Goal: Transaction & Acquisition: Purchase product/service

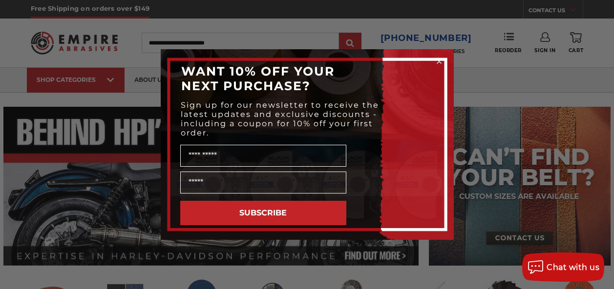
click at [594, 16] on div "Close dialog WANT 10% OFF YOUR NEXT PURCHASE? Sign up for our newsletter to rec…" at bounding box center [307, 144] width 614 height 289
click at [436, 61] on circle "Close dialog" at bounding box center [438, 61] width 9 height 9
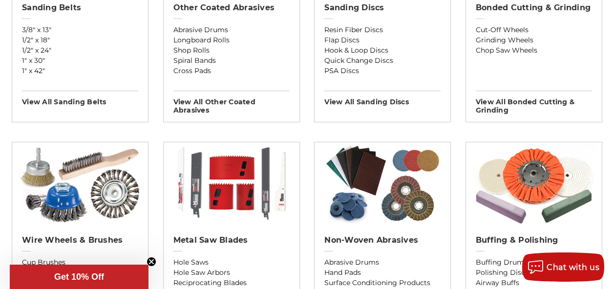
scroll to position [165, 0]
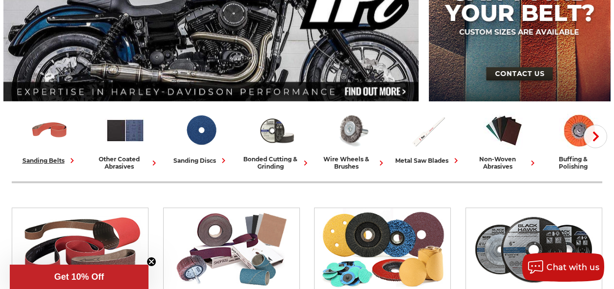
click at [75, 163] on div "sanding belts" at bounding box center [49, 161] width 55 height 10
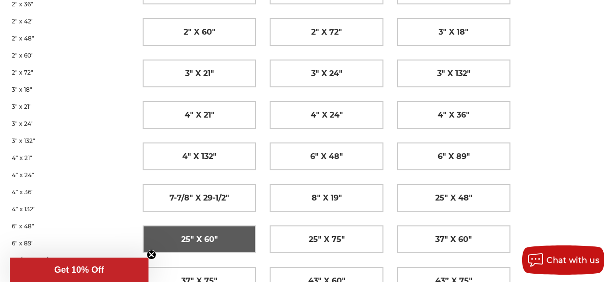
click at [213, 231] on span "25" x 60"" at bounding box center [199, 239] width 37 height 17
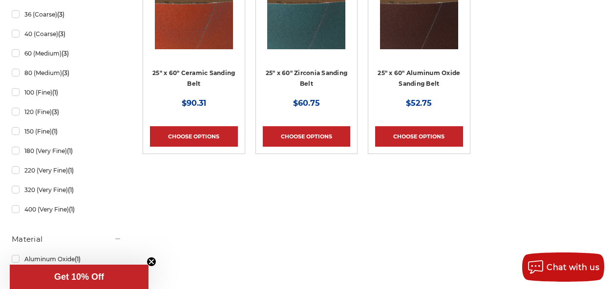
scroll to position [196, 0]
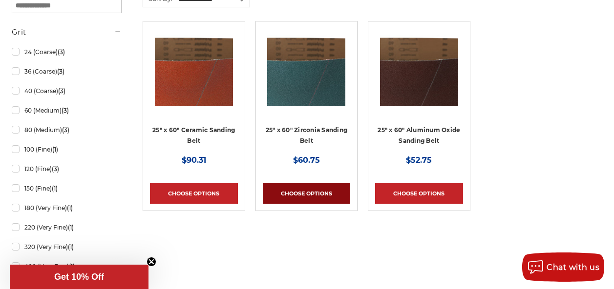
click at [311, 198] on link "Choose Options" at bounding box center [307, 194] width 88 height 21
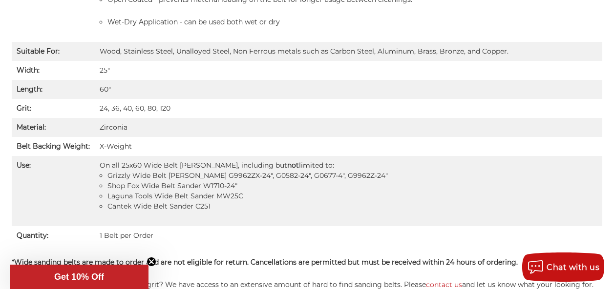
scroll to position [880, 0]
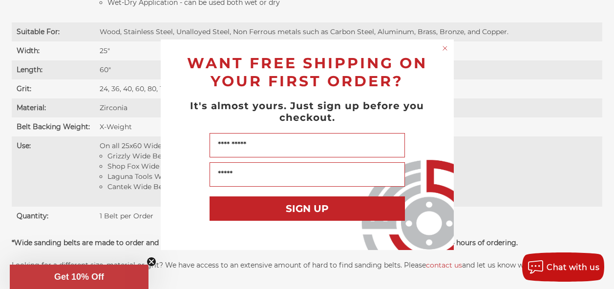
click at [443, 48] on circle "Close dialog" at bounding box center [444, 47] width 9 height 9
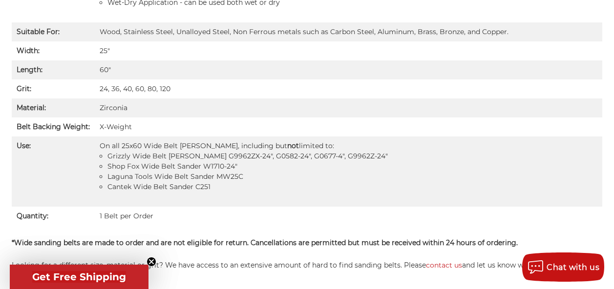
drag, startPoint x: 345, startPoint y: 180, endPoint x: 380, endPoint y: 181, distance: 35.2
click at [379, 162] on li "Grizzly Wide Belt Sanders G9962ZX-24", G0582-24", G0677-4", G9962Z-24"" at bounding box center [352, 156] width 490 height 10
drag, startPoint x: 140, startPoint y: 181, endPoint x: 225, endPoint y: 178, distance: 85.0
click at [224, 162] on li "Grizzly Wide Belt Sanders G9962ZX-24", G0582-24", G0677-4", G9962Z-24"" at bounding box center [352, 156] width 490 height 10
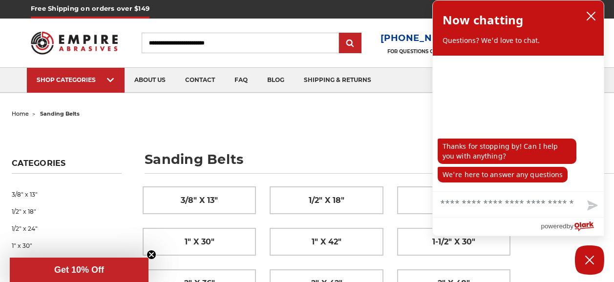
scroll to position [20, 0]
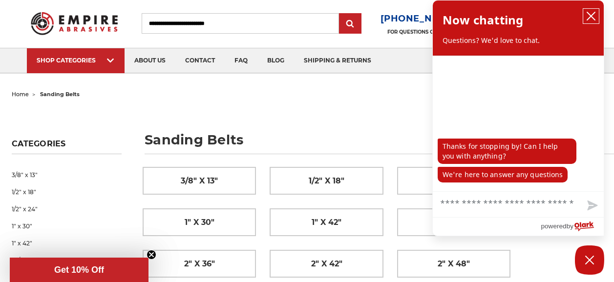
click at [589, 16] on icon "close chatbox" at bounding box center [591, 16] width 10 height 10
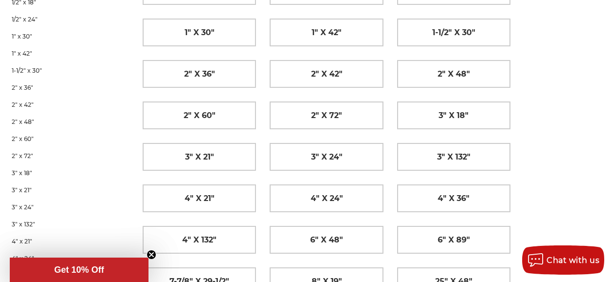
scroll to position [297, 0]
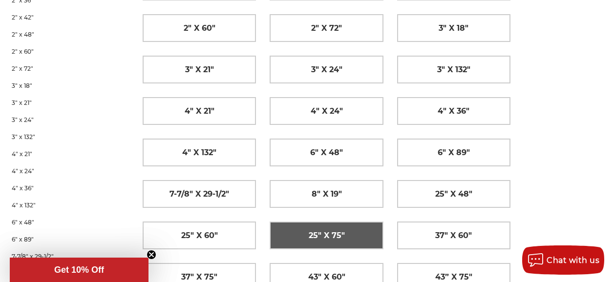
click at [309, 227] on span "25" x 75"" at bounding box center [327, 235] width 36 height 17
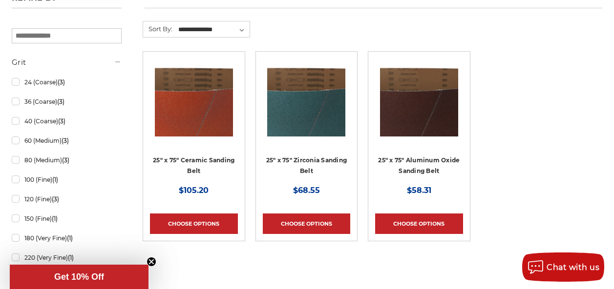
scroll to position [216, 0]
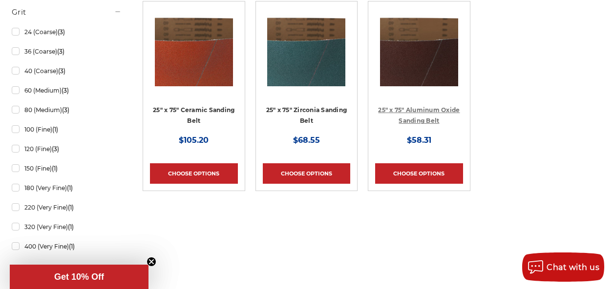
click at [412, 110] on link "25" x 75" Aluminum Oxide Sanding Belt" at bounding box center [419, 115] width 82 height 19
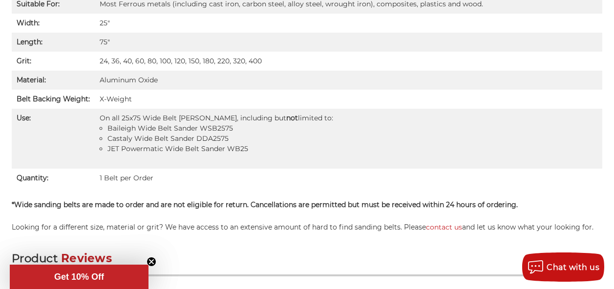
scroll to position [880, 0]
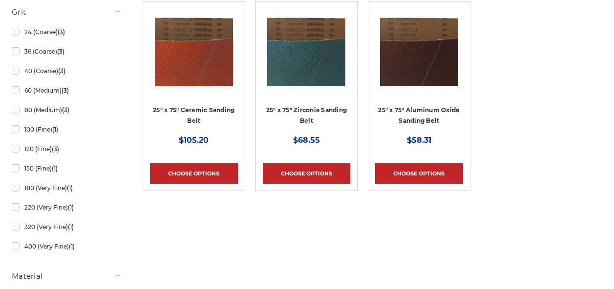
scroll to position [216, 0]
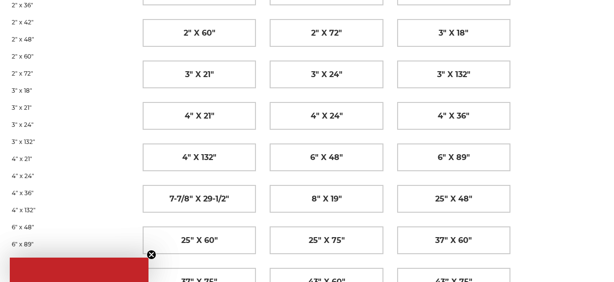
scroll to position [292, 0]
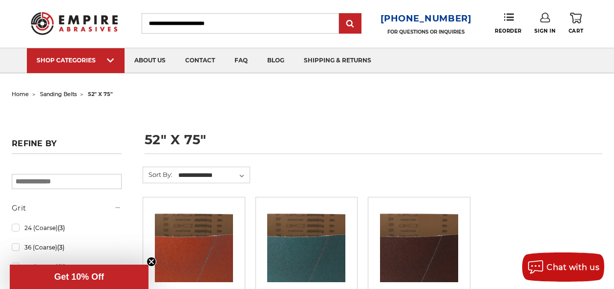
scroll to position [98, 0]
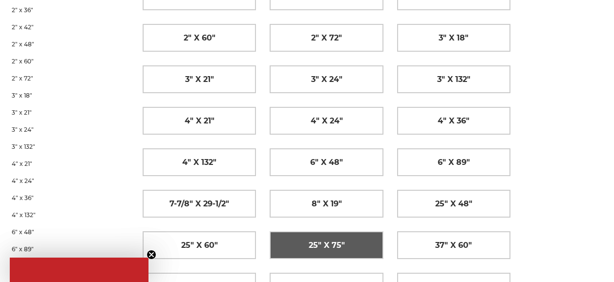
scroll to position [287, 0]
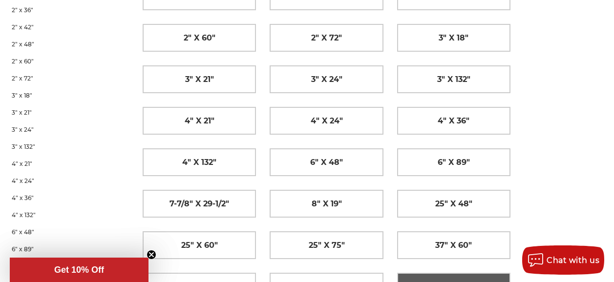
click at [435, 279] on span "43” x 75"" at bounding box center [453, 287] width 37 height 17
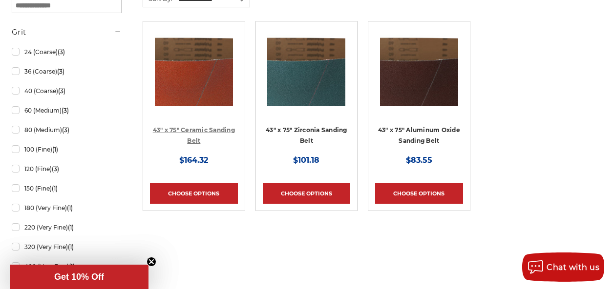
click at [211, 139] on link "43" x 75" Ceramic Sanding Belt" at bounding box center [194, 135] width 82 height 19
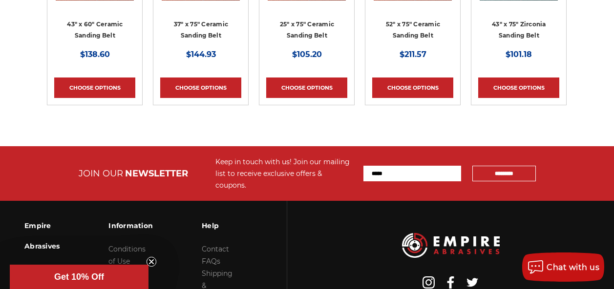
scroll to position [1545, 0]
